Goal: Task Accomplishment & Management: Use online tool/utility

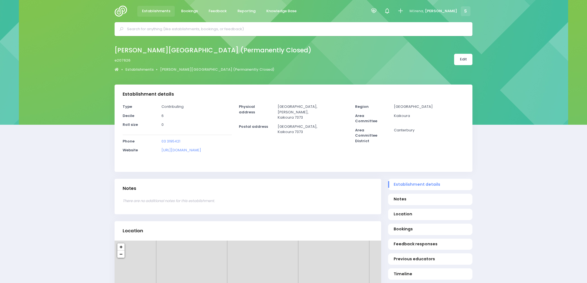
select select "5"
drag, startPoint x: 120, startPoint y: 8, endPoint x: 119, endPoint y: 12, distance: 4.5
click at [120, 8] on img at bounding box center [123, 11] width 16 height 11
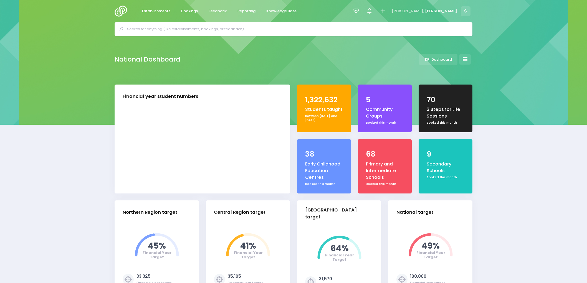
select select "5"
click at [240, 11] on span "Reporting" at bounding box center [246, 11] width 18 height 6
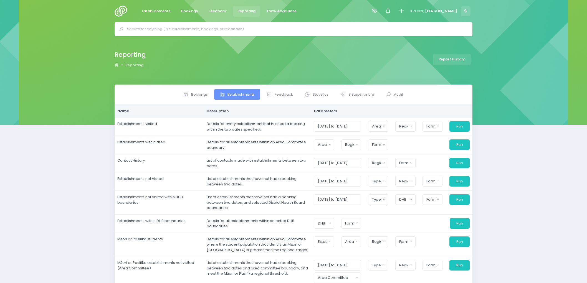
select select
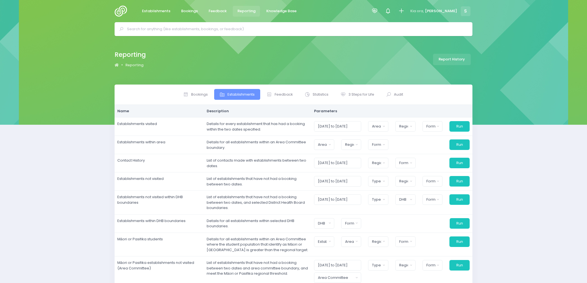
select select
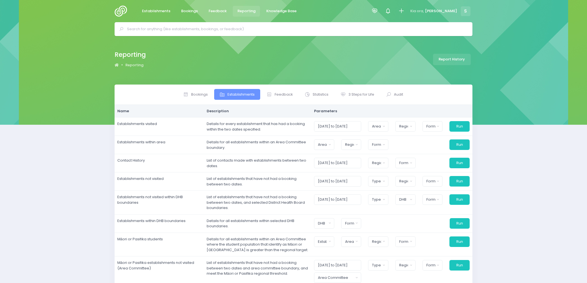
select select
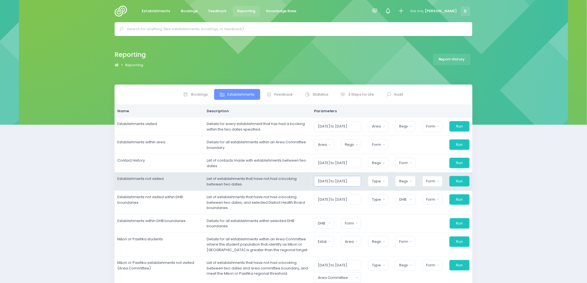
click at [344, 181] on input "01/08/2025 to 31/08/2025" at bounding box center [337, 181] width 47 height 11
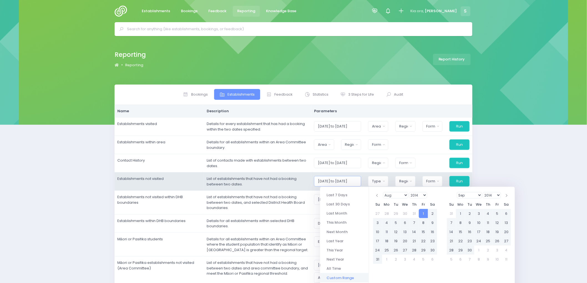
type input "01/08/2014 to 31/08/2025"
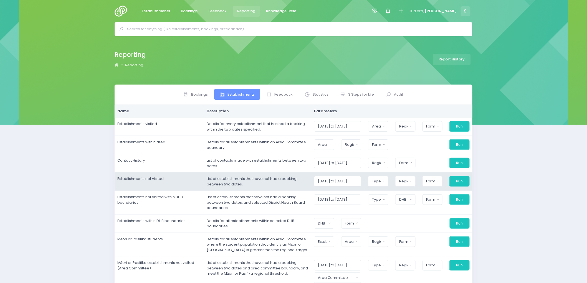
click at [308, 186] on td "List of establishments that have not had a booking between two dates." at bounding box center [257, 181] width 107 height 18
click at [380, 178] on button "Type" at bounding box center [378, 181] width 20 height 11
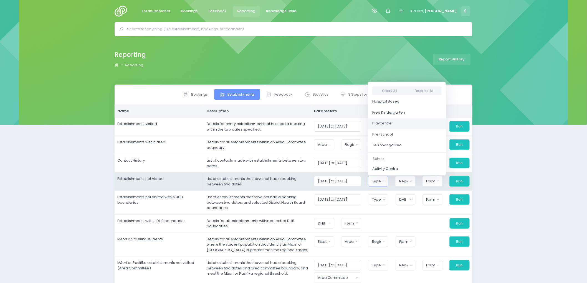
scroll to position [92, 0]
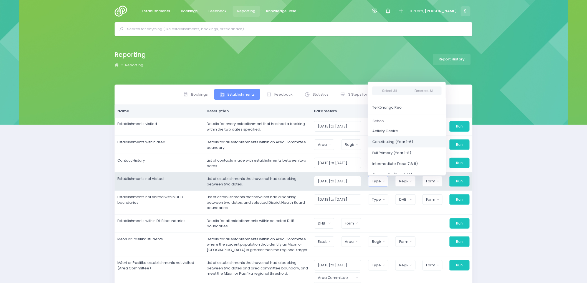
click at [387, 142] on span "Contributing (Year 1-6)" at bounding box center [392, 142] width 41 height 6
select select "Contributing"
click at [388, 153] on span "Full Primary (Year 1-8)" at bounding box center [389, 153] width 39 height 6
click at [386, 161] on span "Intermediate (Year 7 & 8)" at bounding box center [394, 164] width 45 height 6
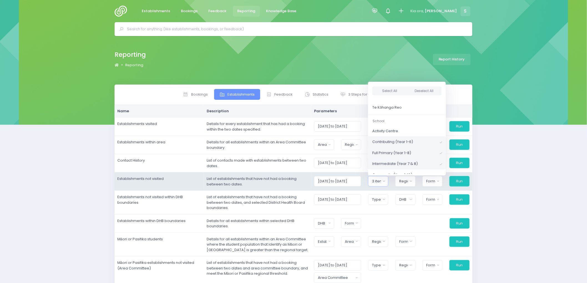
scroll to position [123, 0]
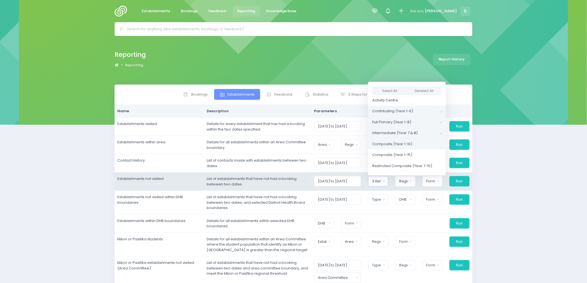
click at [392, 146] on span "Composite (Year 1-10)" at bounding box center [392, 144] width 40 height 6
click at [389, 157] on span "Composite (Year 1-15)" at bounding box center [392, 155] width 40 height 6
click at [389, 166] on span "Restricted Composite (Year 7-10)" at bounding box center [402, 166] width 60 height 6
click at [394, 148] on span "Secondary (Year 7-10)" at bounding box center [392, 146] width 40 height 6
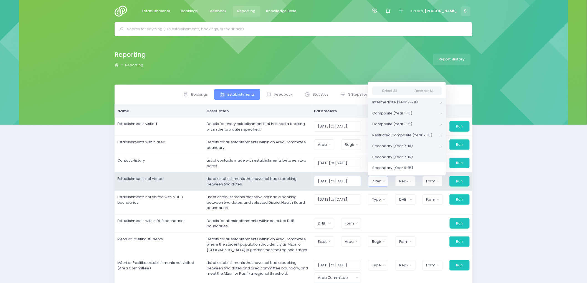
click at [393, 155] on span "Secondary (Year 7-15)" at bounding box center [392, 157] width 40 height 6
click at [392, 167] on span "Secondary (Year 9-15)" at bounding box center [392, 168] width 41 height 6
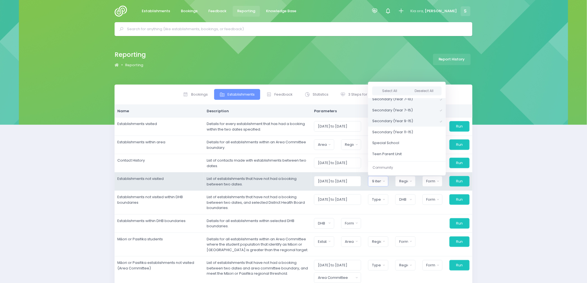
scroll to position [215, 0]
click at [398, 116] on span "Secondary (Year 11-15)" at bounding box center [392, 118] width 41 height 6
click at [387, 128] on span "Special School" at bounding box center [385, 129] width 27 height 6
click at [389, 138] on span "Teen Parent Unit" at bounding box center [386, 140] width 29 height 6
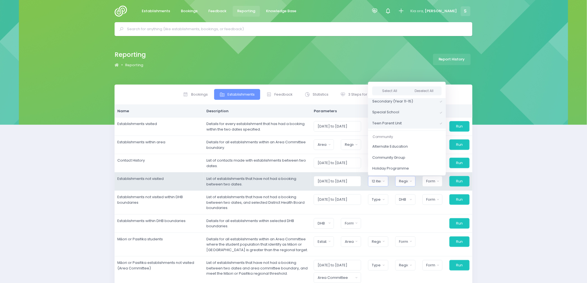
click at [411, 181] on button "Region" at bounding box center [405, 181] width 20 height 11
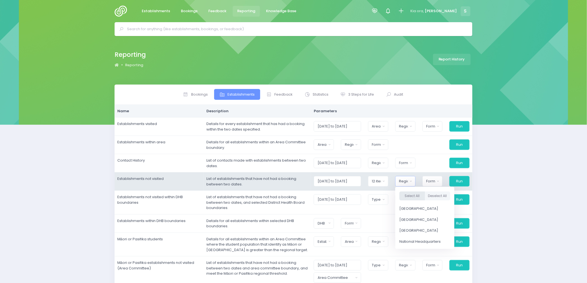
click at [417, 195] on button "Select All" at bounding box center [412, 196] width 26 height 9
select select "Northern"
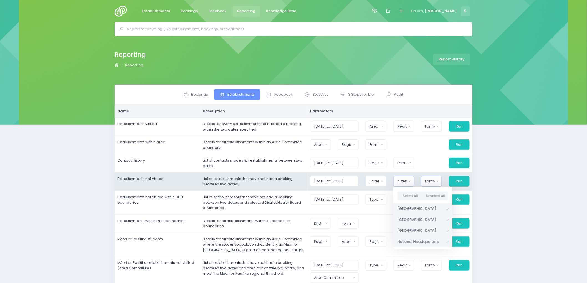
click at [434, 184] on button "Format" at bounding box center [431, 181] width 21 height 11
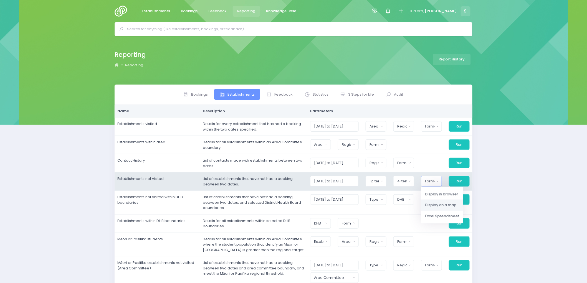
click at [453, 204] on span "Display on a map" at bounding box center [440, 205] width 31 height 6
click at [434, 181] on div "Display on a map" at bounding box center [429, 182] width 10 height 6
click at [439, 215] on span "Excel Spreadsheet" at bounding box center [441, 217] width 34 height 6
select select "excel"
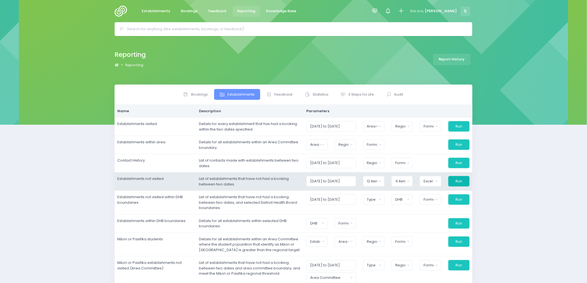
click at [457, 184] on button "Run" at bounding box center [458, 181] width 21 height 11
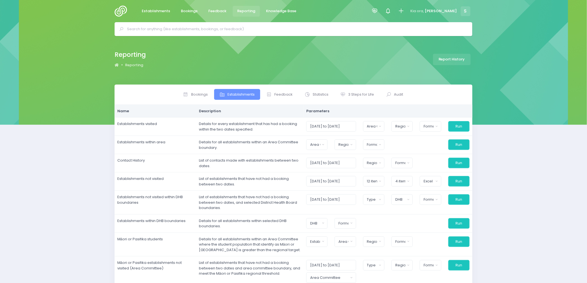
click at [242, 13] on span "Reporting" at bounding box center [246, 11] width 18 height 6
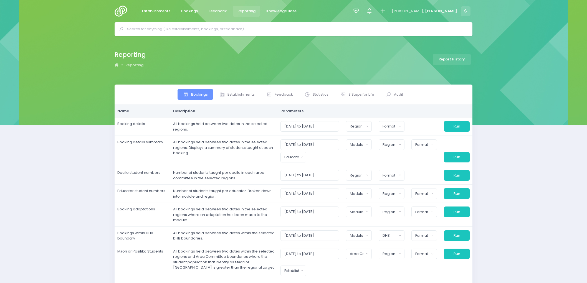
select select
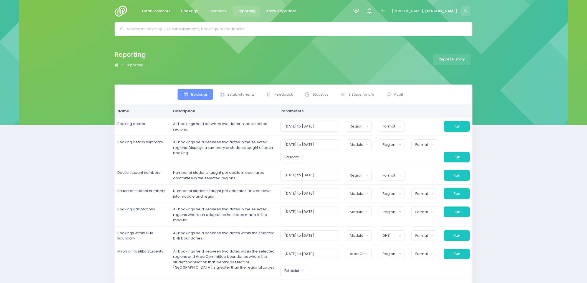
select select
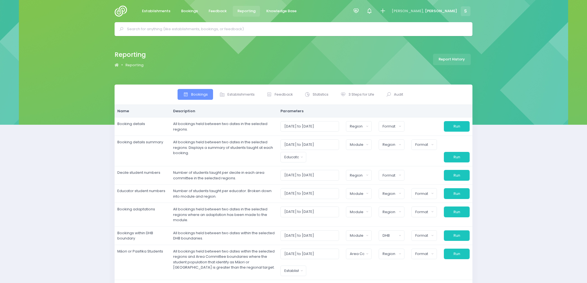
select select
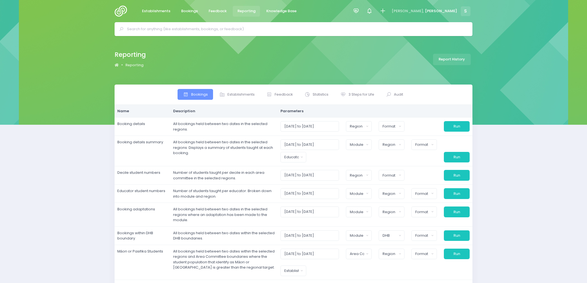
select select
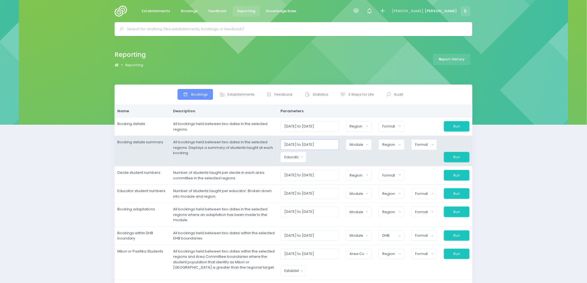
click at [298, 145] on input "01/08/2025 to 31/08/2025" at bounding box center [309, 144] width 59 height 11
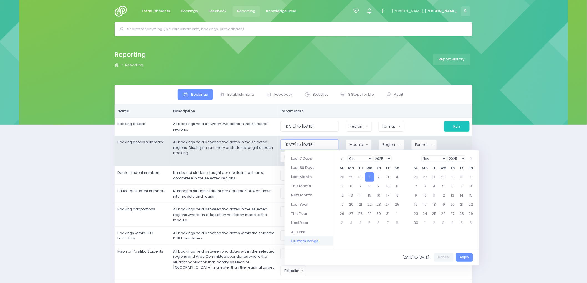
click at [322, 143] on input "01/10/2025 to 31/08/2025" at bounding box center [309, 144] width 59 height 11
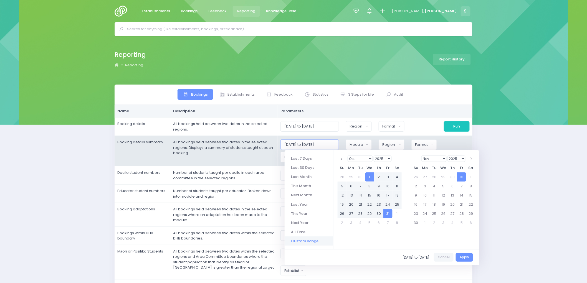
type input "01/10/2025 to 31/10/2025"
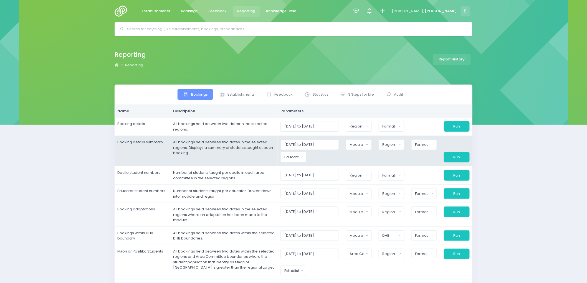
click at [273, 152] on td "All bookings held between two dates in the selected regions. Displays a summary…" at bounding box center [223, 151] width 107 height 31
click at [299, 156] on div "Educator" at bounding box center [291, 157] width 14 height 6
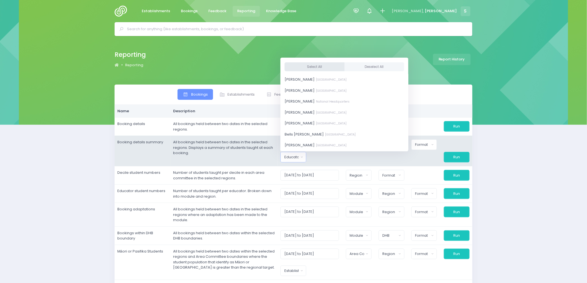
click at [317, 70] on button "Select All" at bounding box center [314, 66] width 60 height 9
select select "381987"
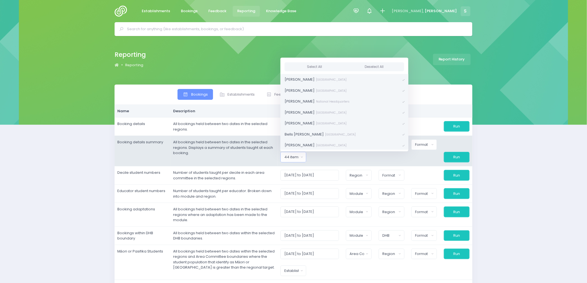
click at [345, 153] on div at bounding box center [358, 157] width 33 height 11
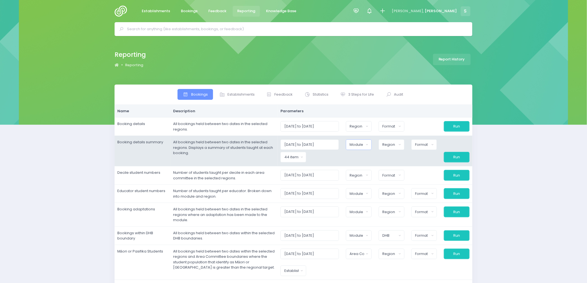
click at [355, 144] on div "Module" at bounding box center [357, 145] width 14 height 6
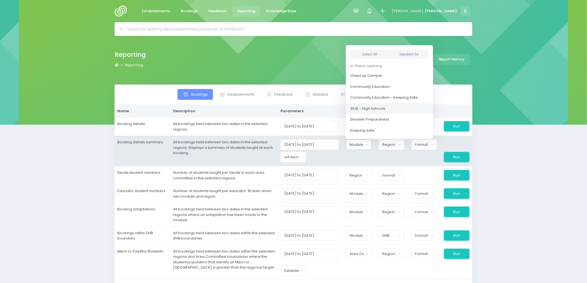
click at [379, 109] on span "3S4L - High Schools" at bounding box center [367, 109] width 35 height 6
select select "3S4L - High Schools"
click at [397, 143] on div "Region" at bounding box center [389, 145] width 14 height 6
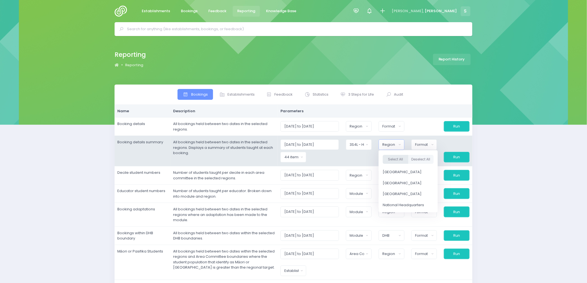
click at [401, 157] on button "Select All" at bounding box center [396, 159] width 26 height 9
select select "Northern"
click at [426, 143] on div "Format" at bounding box center [422, 145] width 15 height 6
click at [431, 169] on span "Excel Spreadsheet" at bounding box center [432, 169] width 34 height 6
select select "excel"
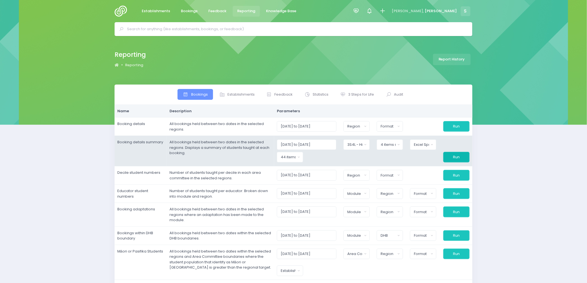
click at [454, 159] on button "Run" at bounding box center [456, 157] width 26 height 11
